Goal: Find specific page/section: Find specific page/section

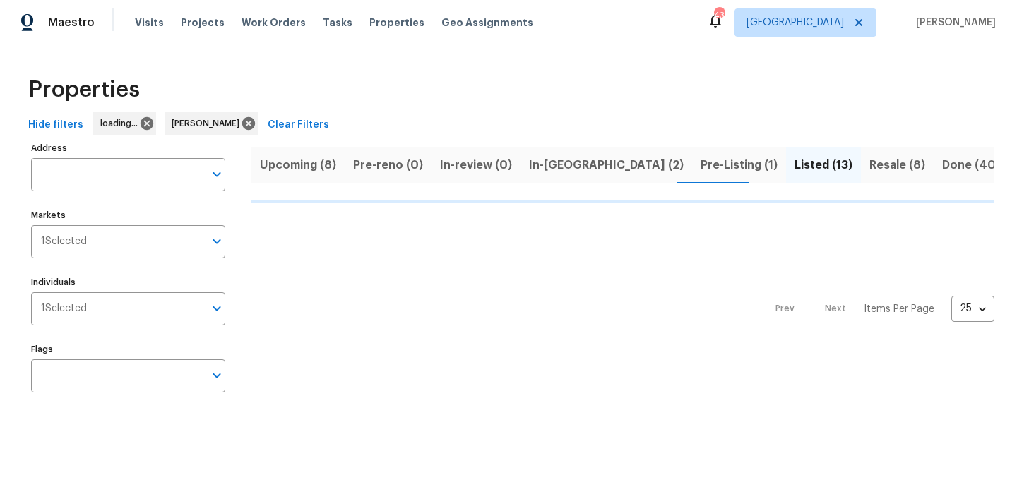
click at [557, 154] on button "In-[GEOGRAPHIC_DATA] (2)" at bounding box center [606, 165] width 172 height 37
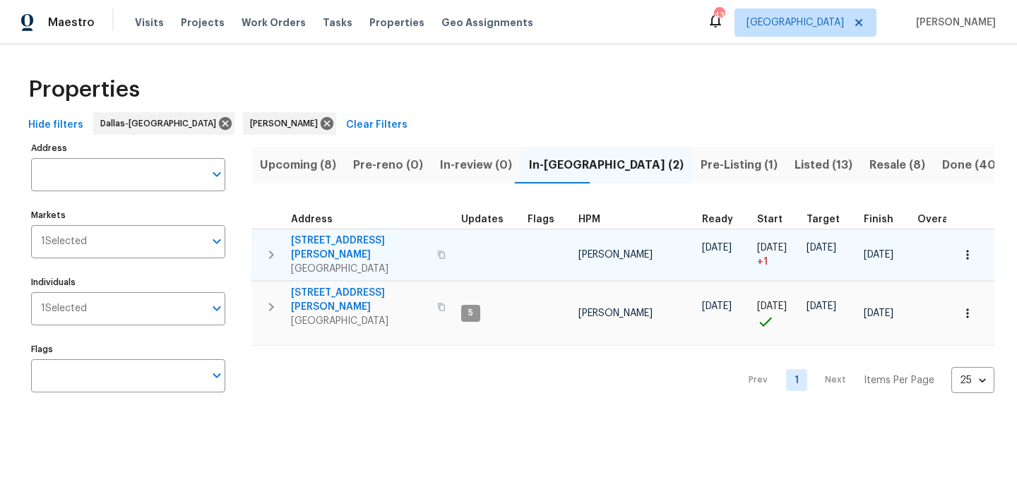
click at [319, 239] on span "[STREET_ADDRESS][PERSON_NAME]" at bounding box center [360, 248] width 138 height 28
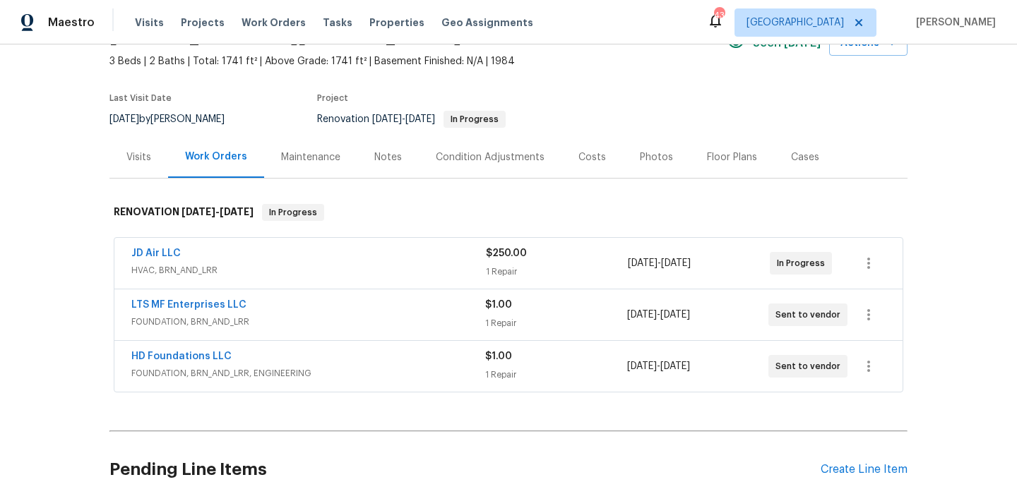
scroll to position [79, 0]
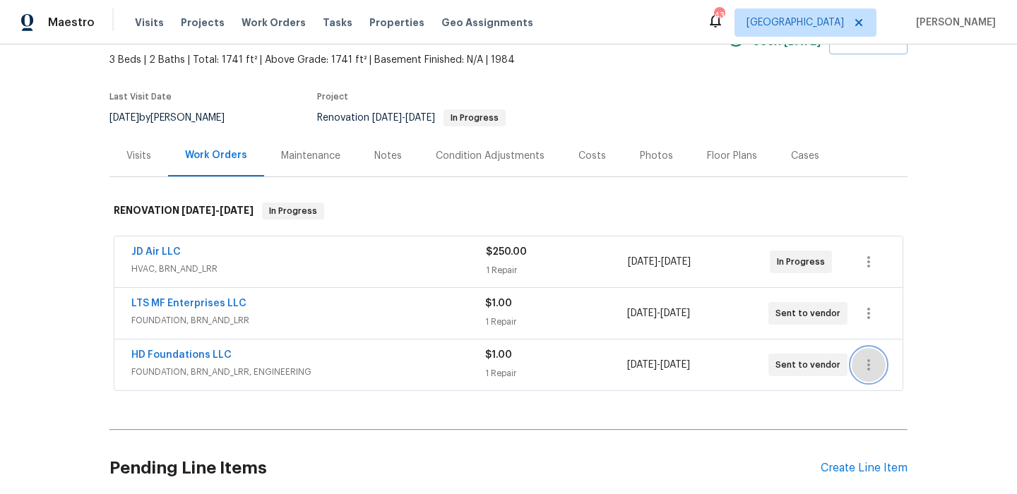
click at [869, 370] on icon "button" at bounding box center [868, 365] width 17 height 17
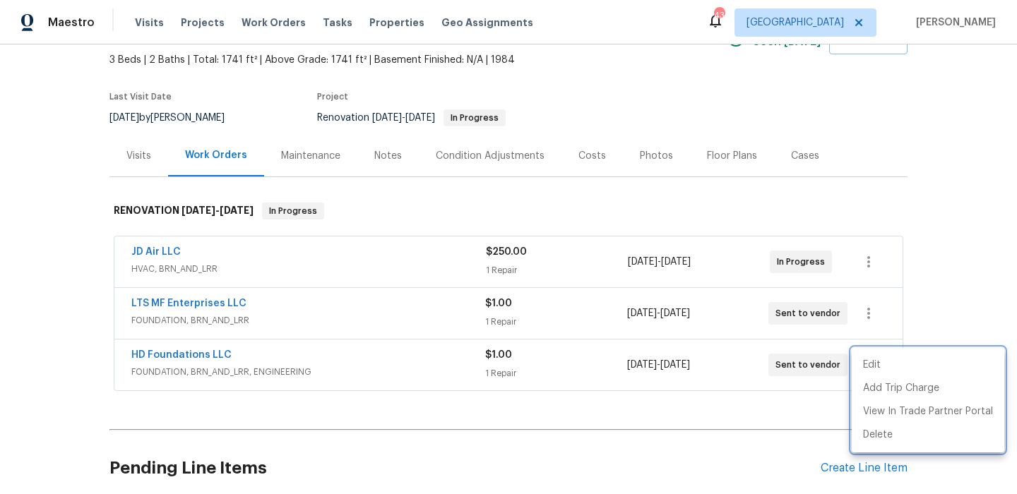
click at [914, 330] on div at bounding box center [508, 247] width 1017 height 494
